Goal: Information Seeking & Learning: Learn about a topic

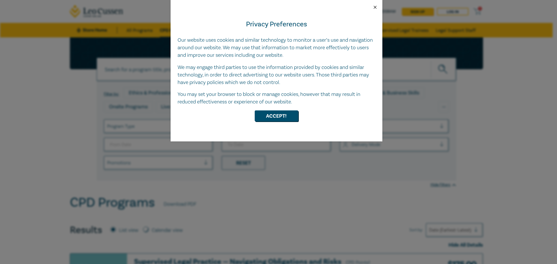
click at [374, 6] on button "Close" at bounding box center [375, 7] width 5 height 5
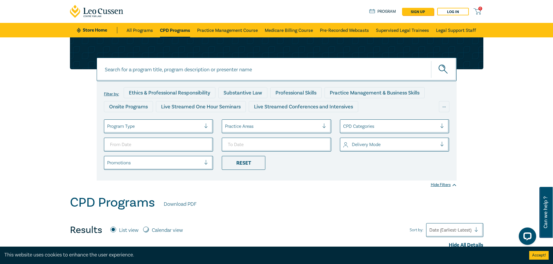
scroll to position [29, 0]
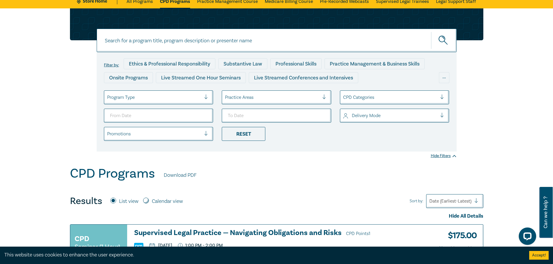
click at [185, 33] on input at bounding box center [277, 41] width 360 height 24
click at [431, 32] on button "submit" at bounding box center [444, 41] width 26 height 18
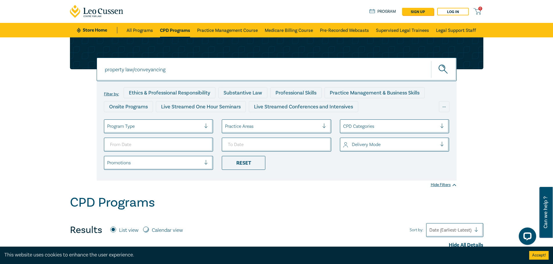
click at [445, 67] on icon "submit" at bounding box center [443, 70] width 10 height 10
drag, startPoint x: 134, startPoint y: 70, endPoint x: 84, endPoint y: 71, distance: 49.9
click at [84, 71] on div "property law/conveyancing property law/conveyancing property law/conveyancing F…" at bounding box center [276, 108] width 420 height 143
type input "conveyancing"
click at [431, 61] on button "submit" at bounding box center [444, 70] width 26 height 18
